Goal: Task Accomplishment & Management: Manage account settings

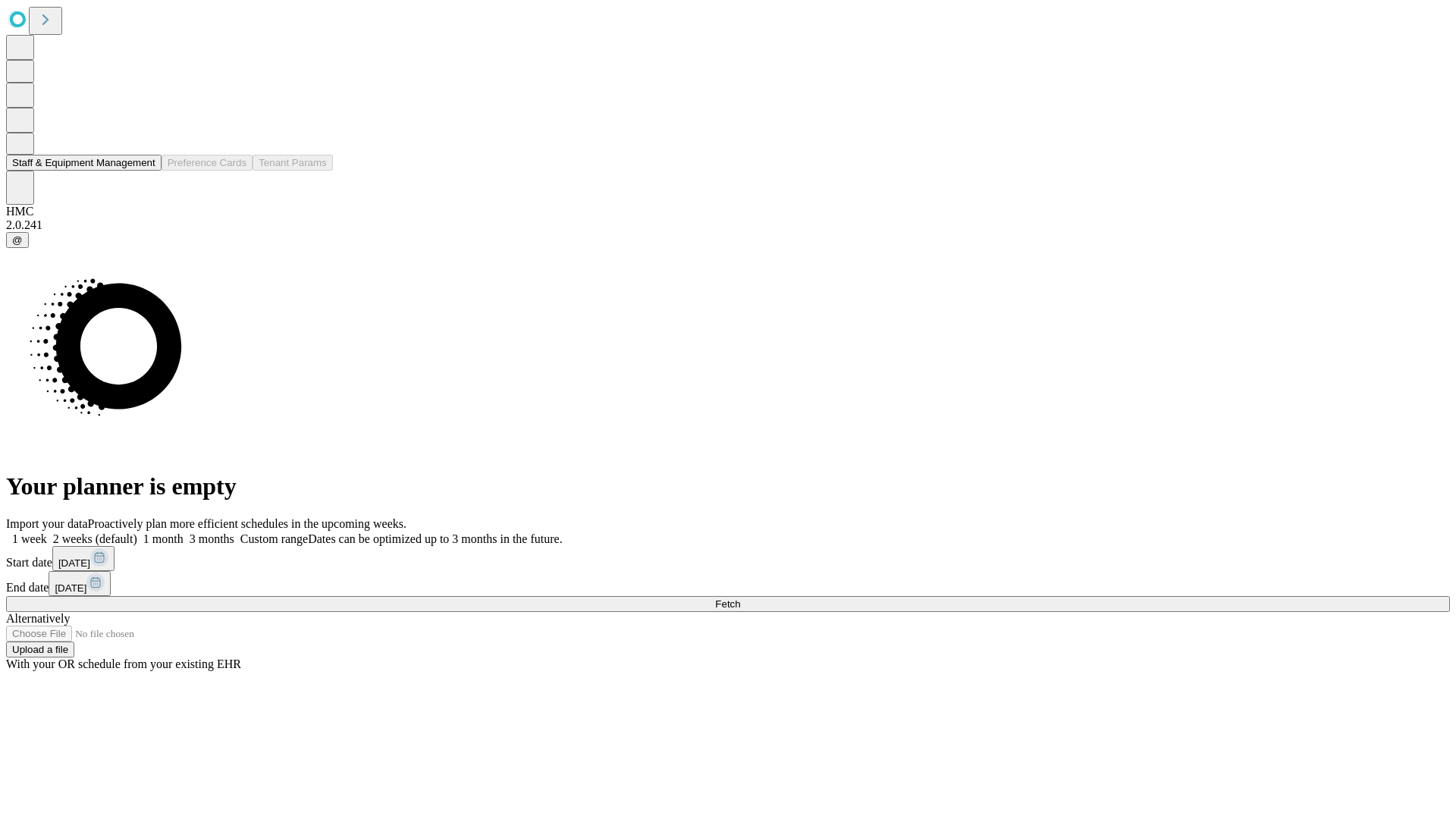
click at [144, 171] on button "Staff & Equipment Management" at bounding box center [84, 162] width 156 height 16
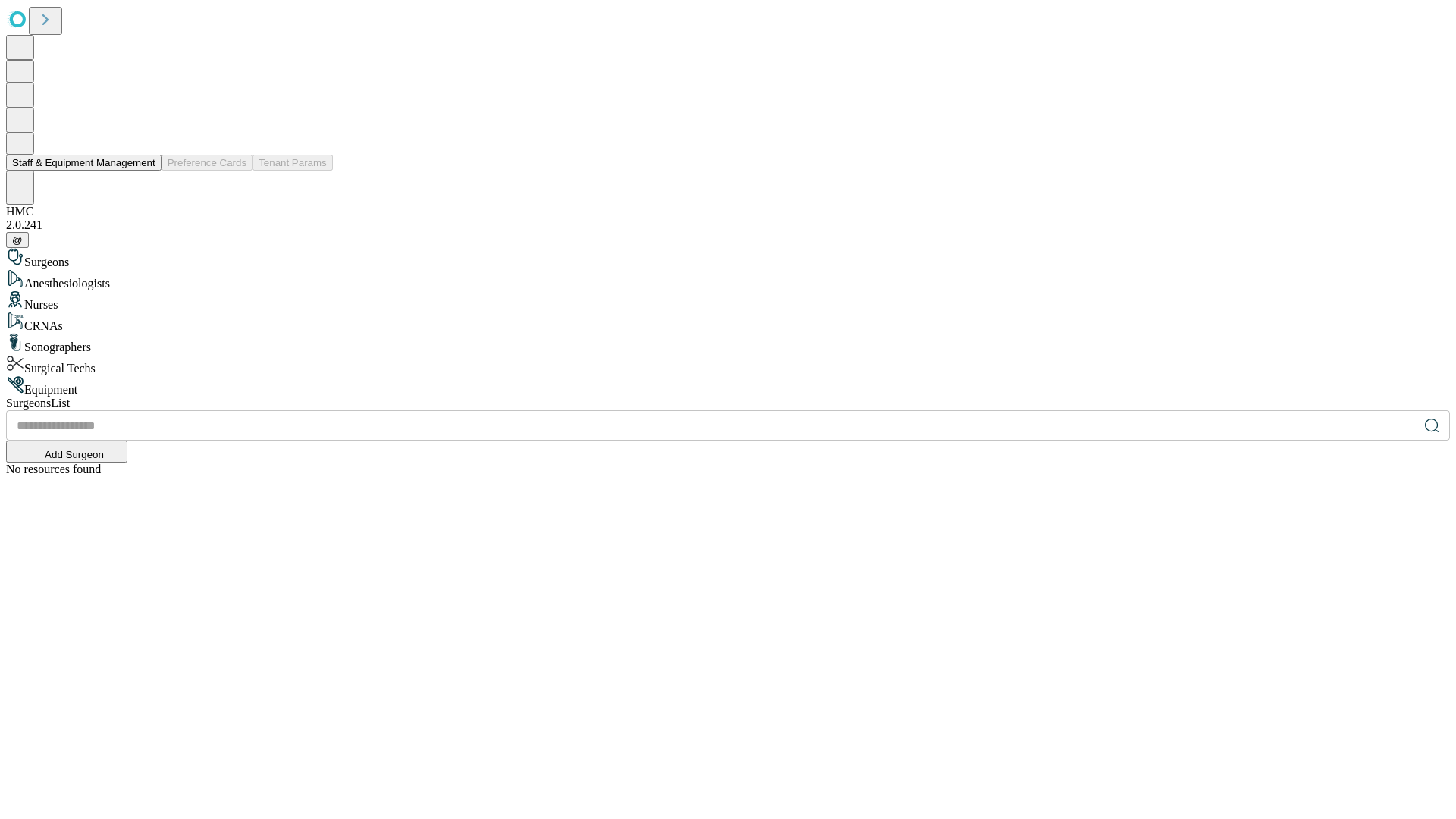
click at [144, 171] on button "Staff & Equipment Management" at bounding box center [84, 162] width 156 height 16
